Goal: Task Accomplishment & Management: Use online tool/utility

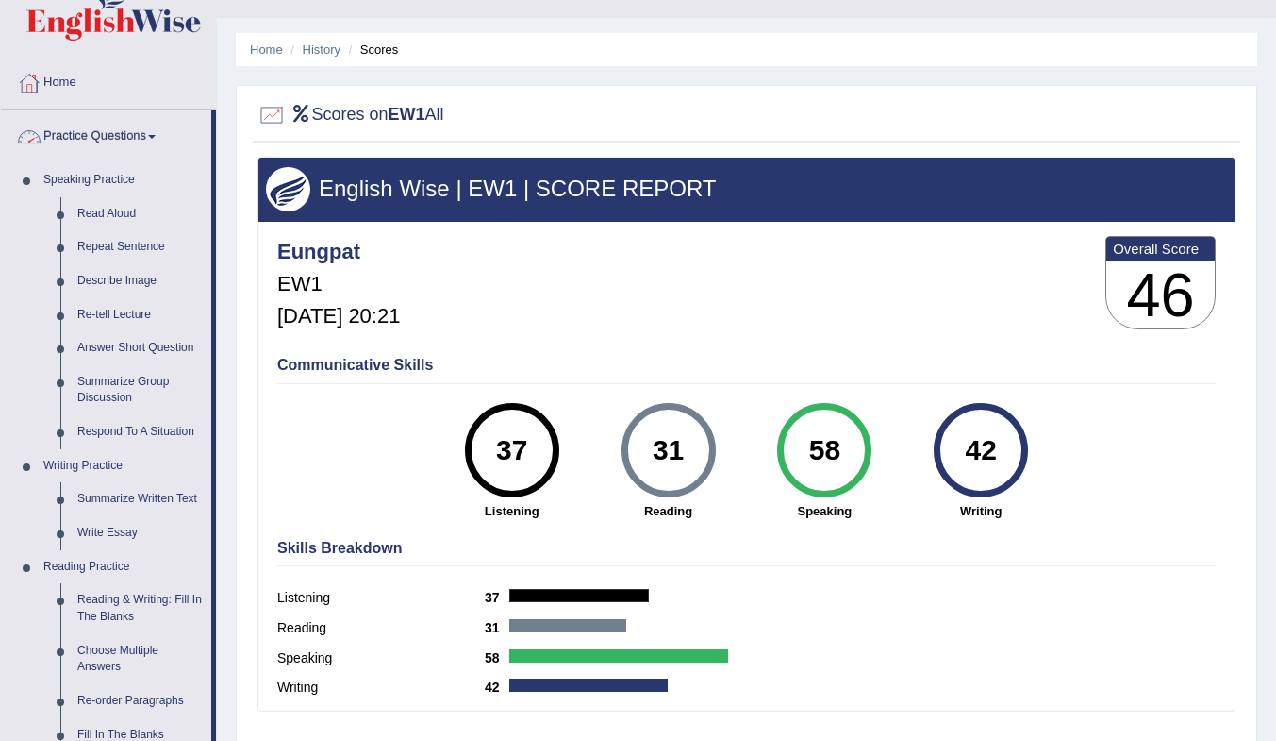
click at [122, 133] on link "Practice Questions" at bounding box center [106, 133] width 210 height 47
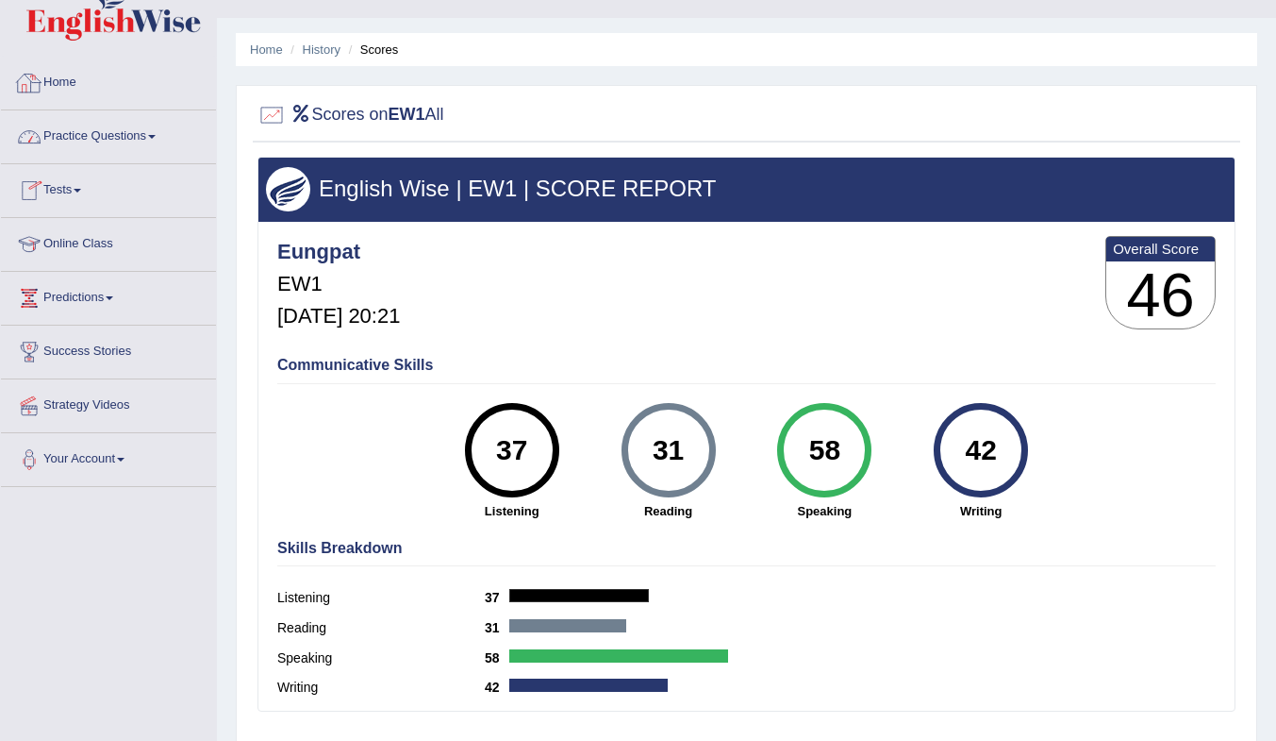
click at [108, 134] on link "Practice Questions" at bounding box center [108, 133] width 215 height 47
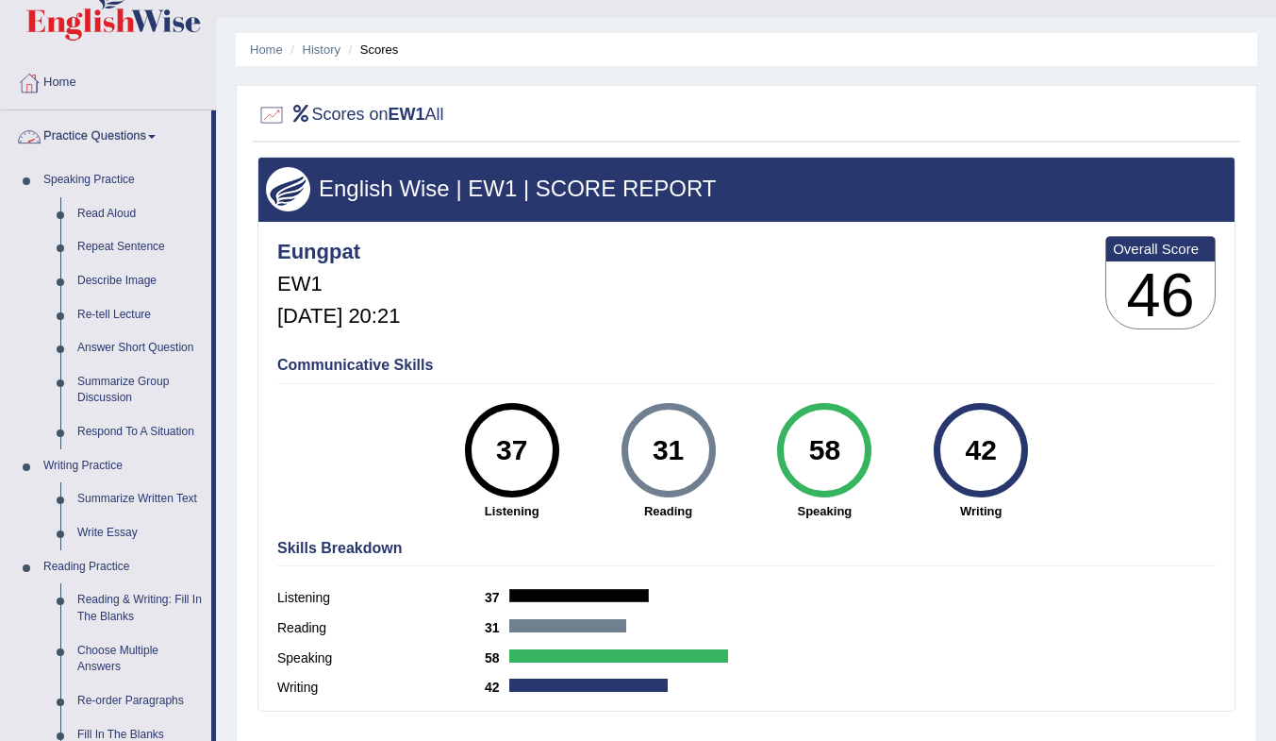
click at [111, 135] on link "Practice Questions" at bounding box center [106, 133] width 210 height 47
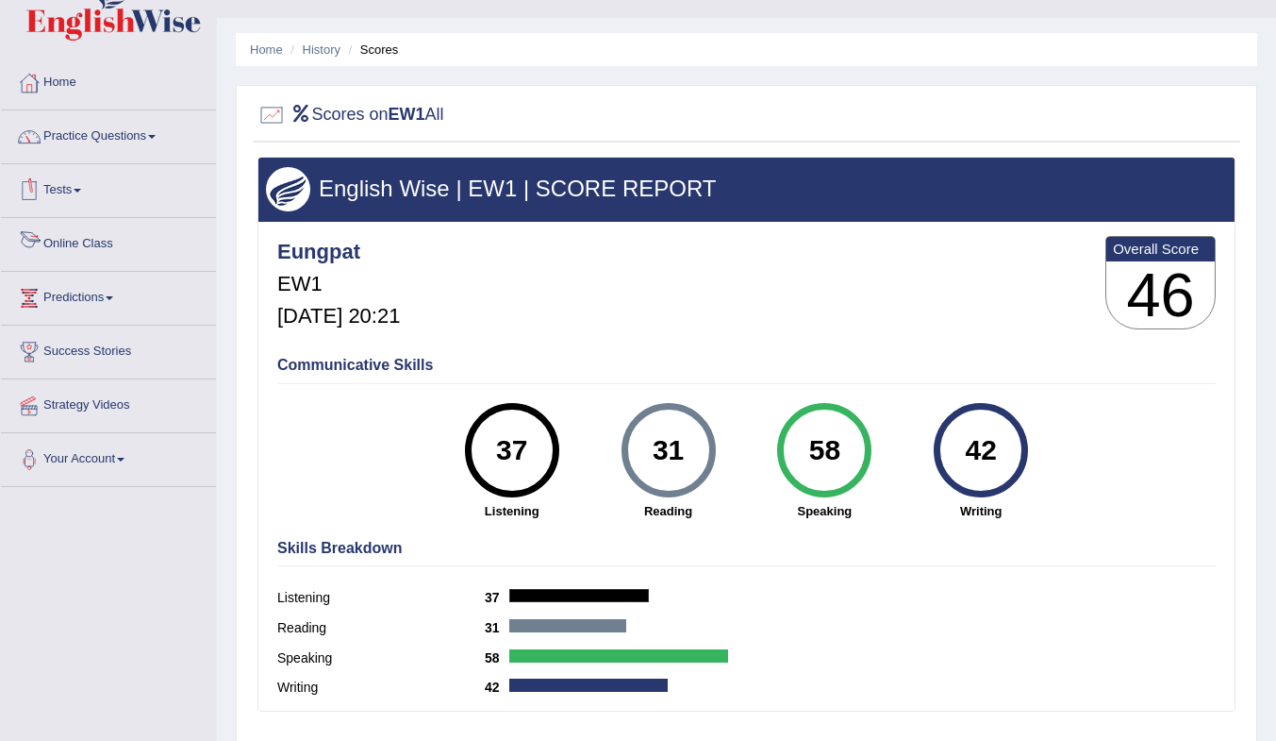
click at [62, 188] on link "Tests" at bounding box center [108, 187] width 215 height 47
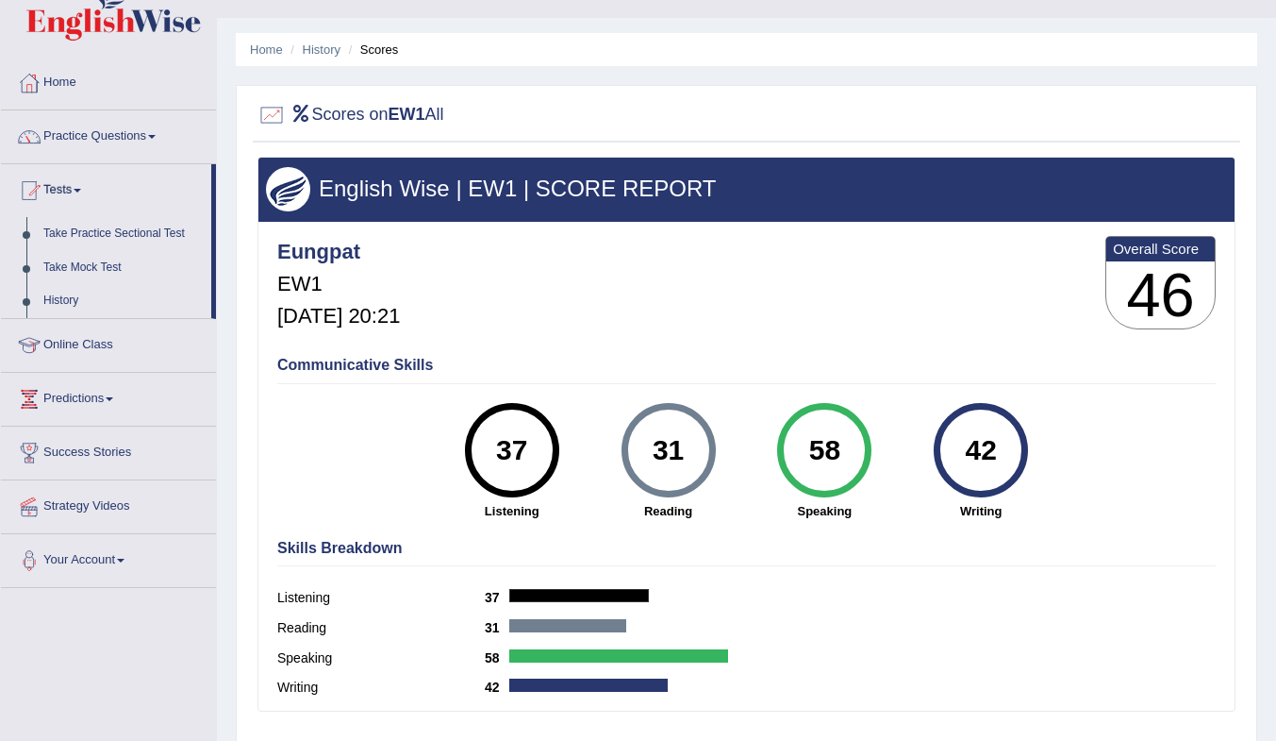
click at [85, 264] on link "Take Mock Test" at bounding box center [123, 268] width 176 height 34
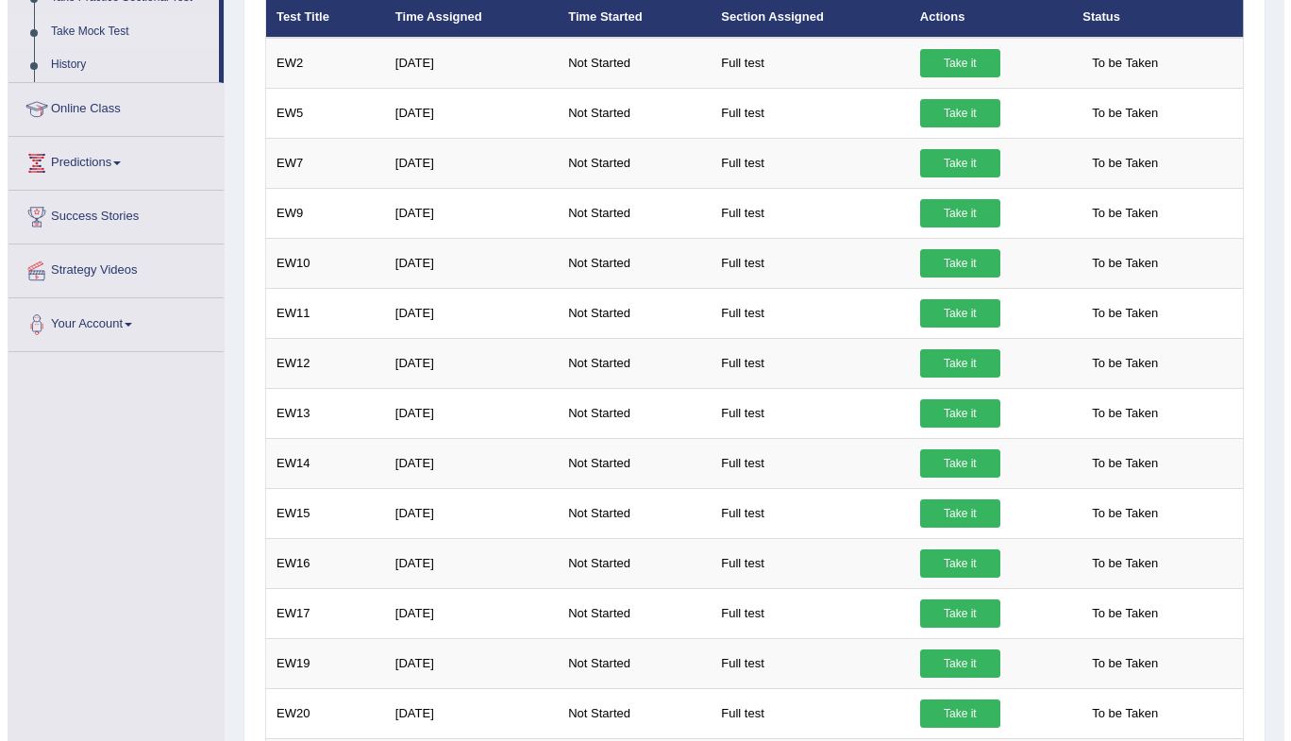
scroll to position [283, 0]
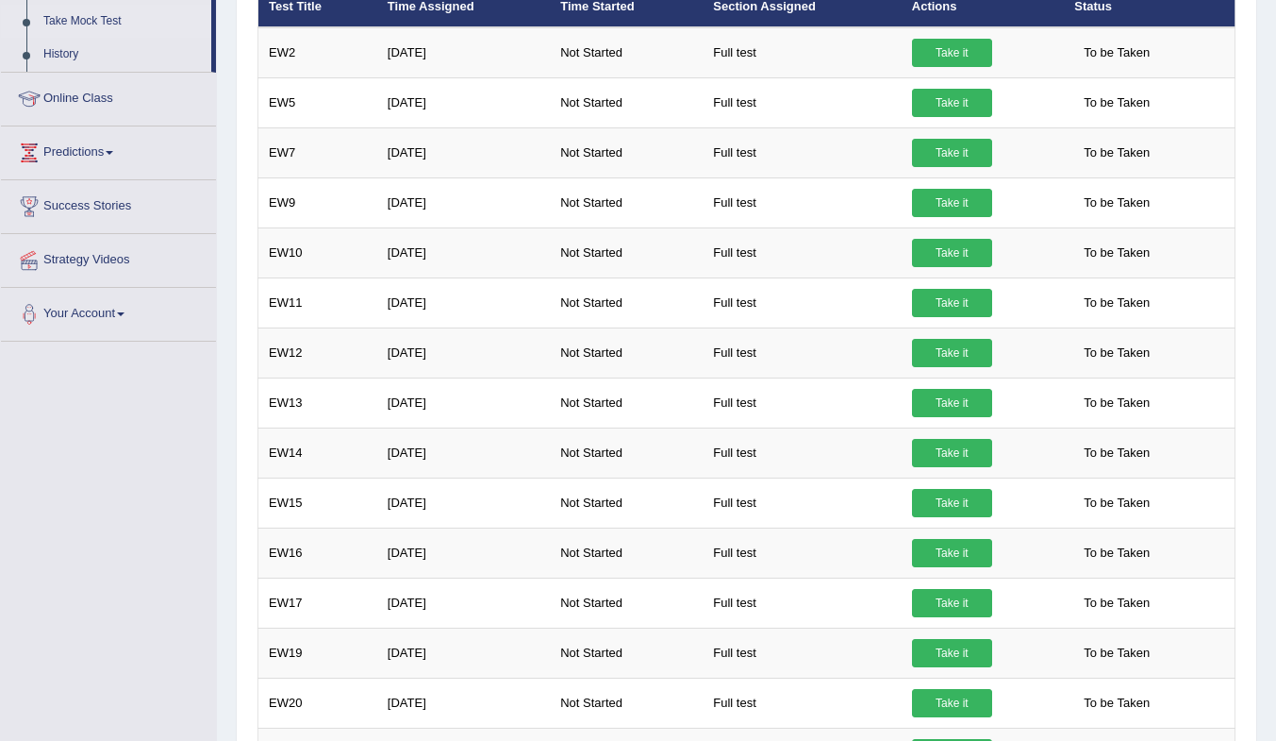
click at [939, 351] on link "Take it" at bounding box center [952, 353] width 80 height 28
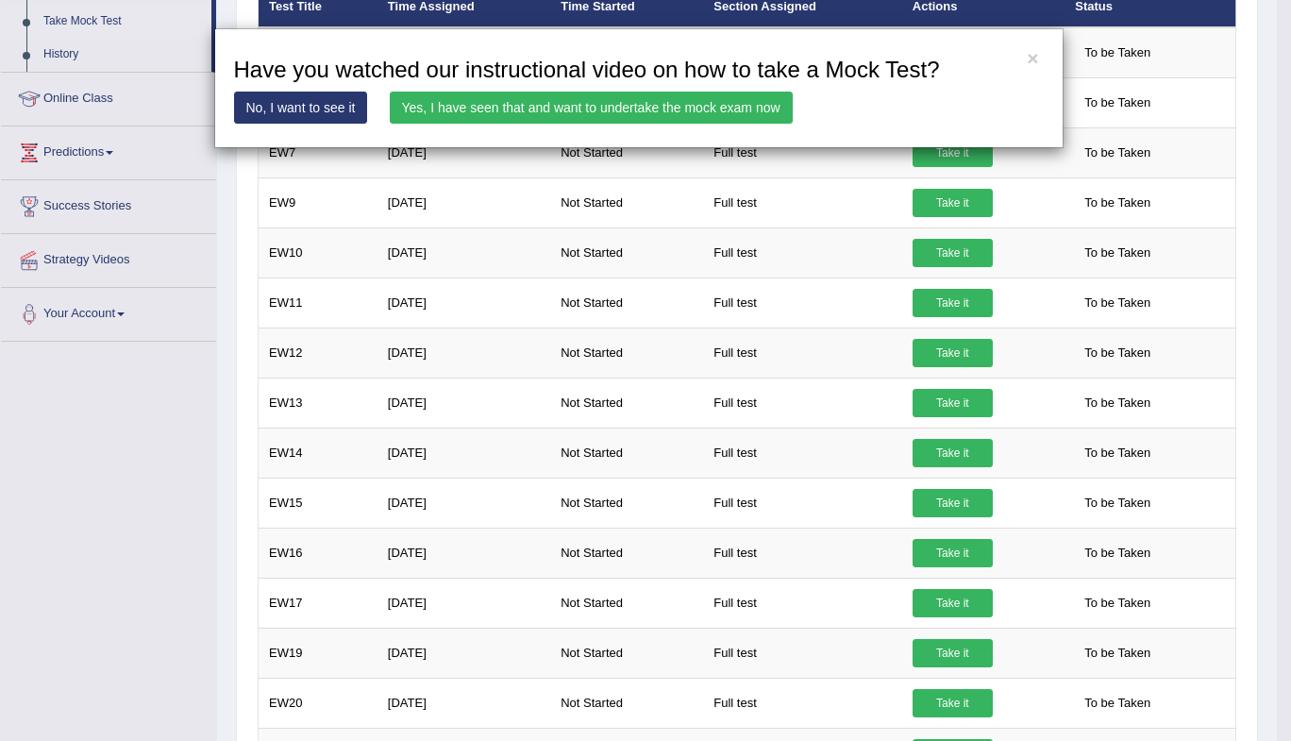
click at [467, 101] on link "Yes, I have seen that and want to undertake the mock exam now" at bounding box center [591, 108] width 403 height 32
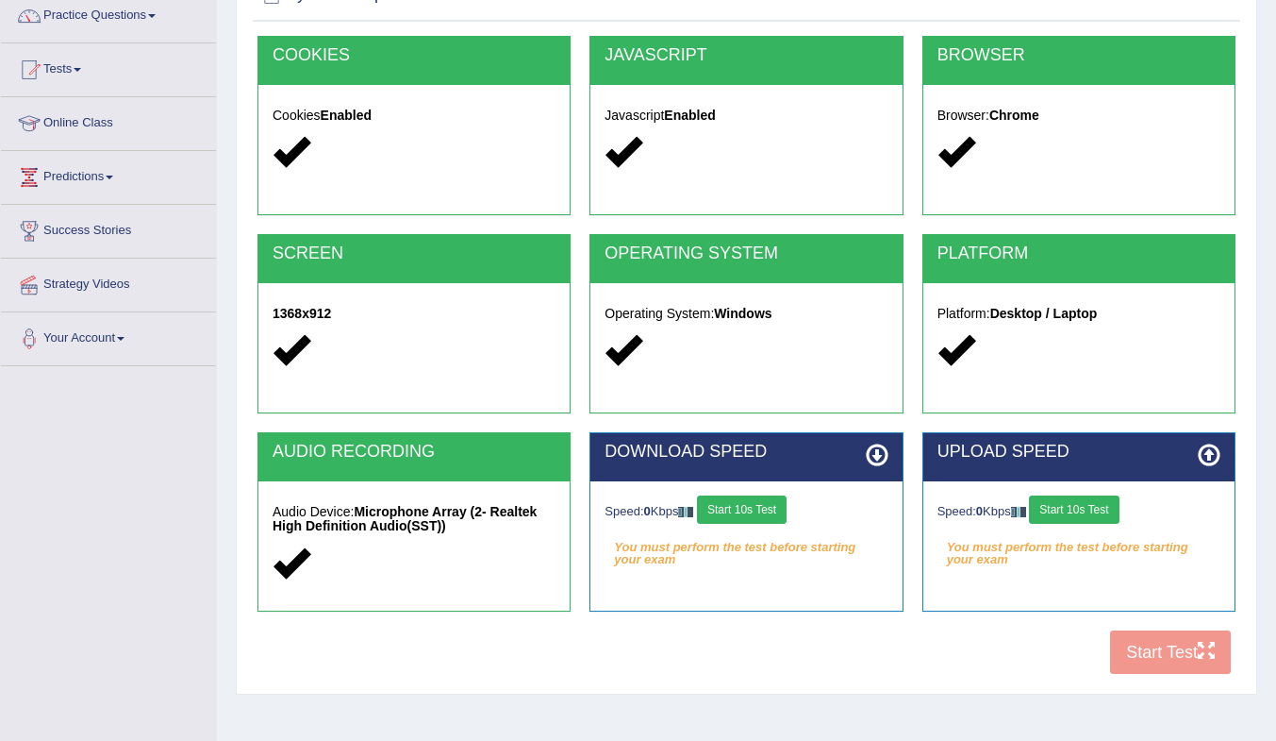
scroll to position [250, 0]
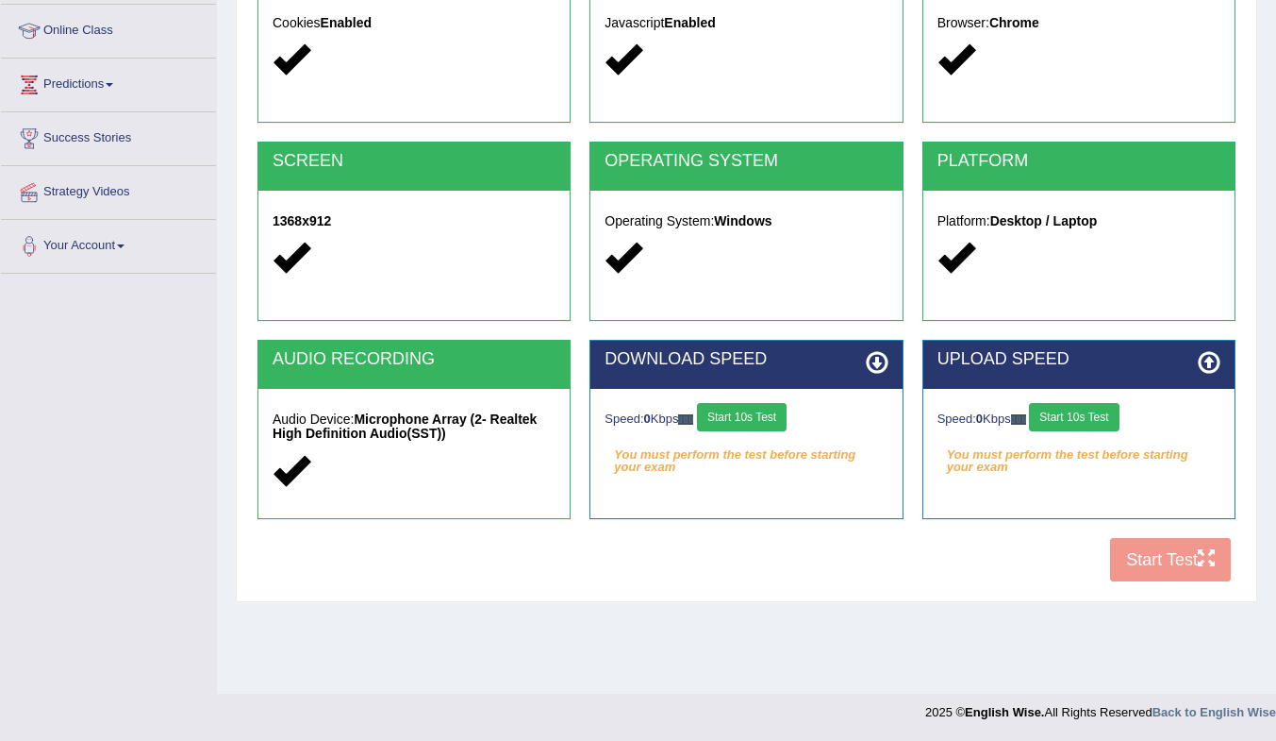
click at [769, 417] on button "Start 10s Test" at bounding box center [742, 417] width 90 height 28
click at [1086, 416] on button "Start 10s Test" at bounding box center [1074, 417] width 90 height 28
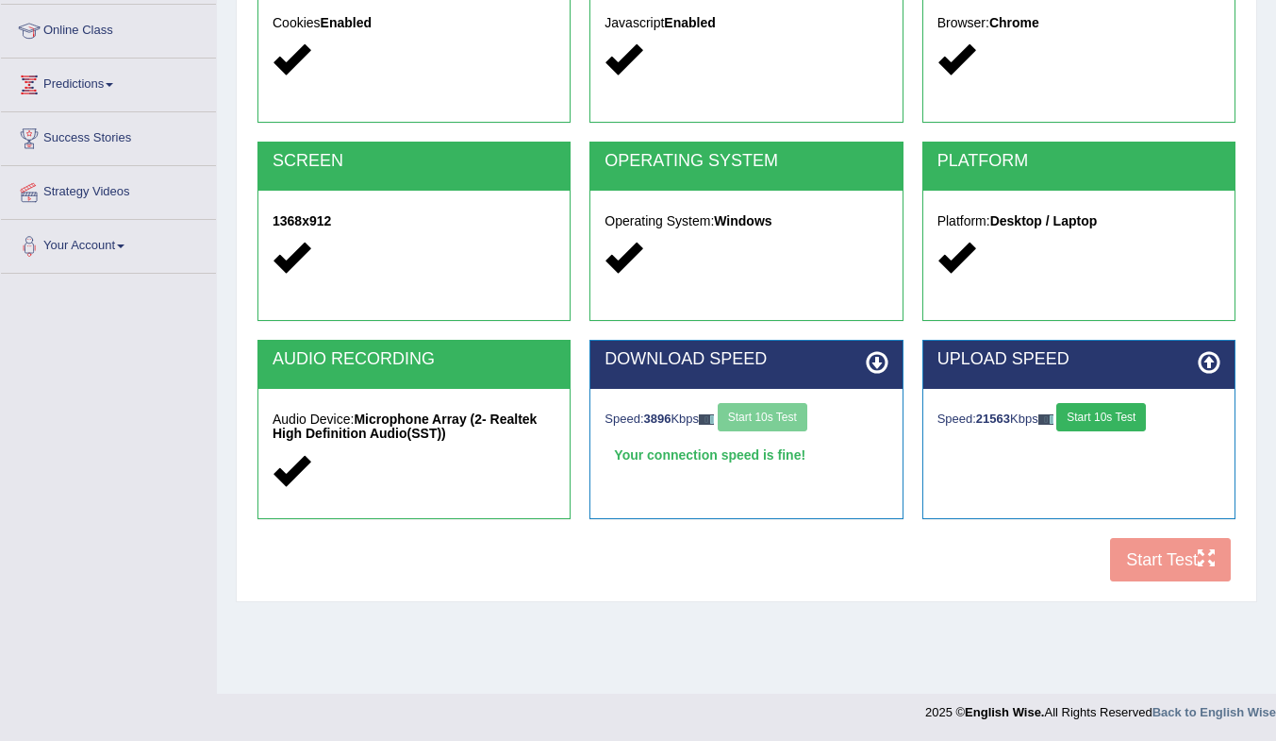
click at [1086, 416] on button "Start 10s Test" at bounding box center [1102, 417] width 90 height 28
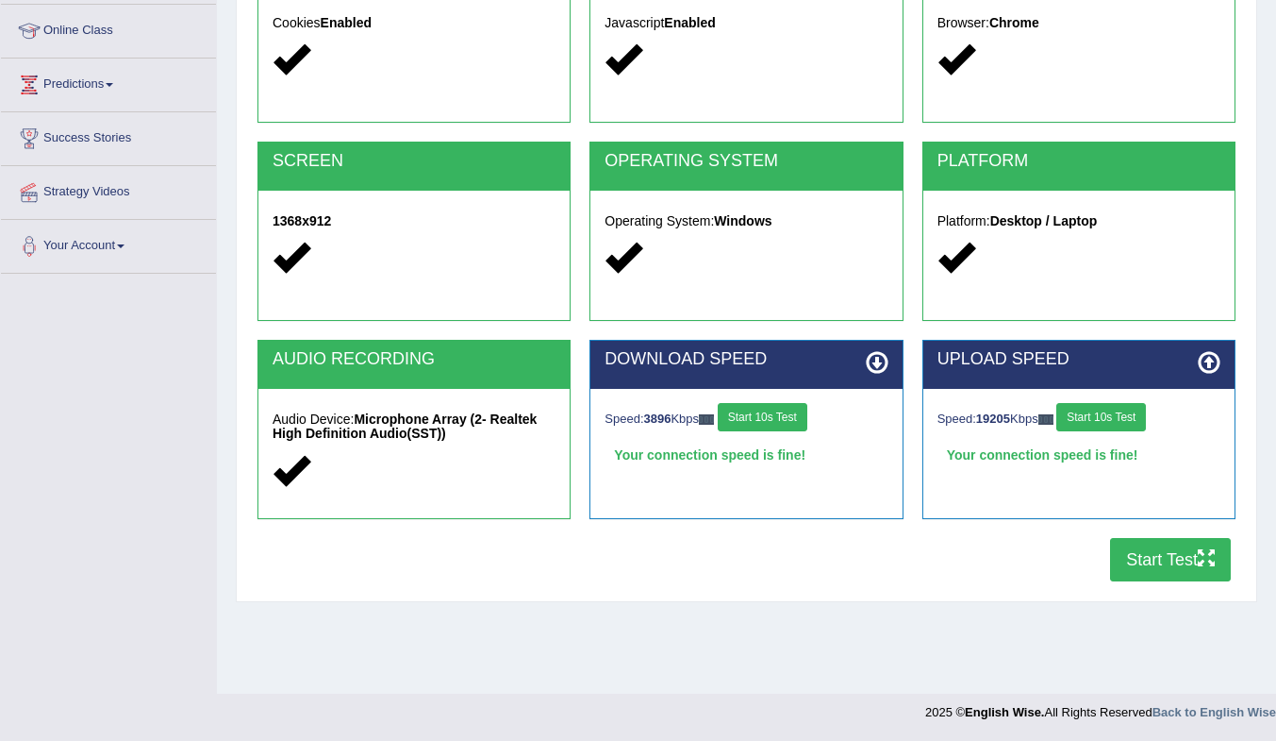
click at [1178, 567] on button "Start Test" at bounding box center [1170, 559] width 121 height 43
